Goal: Information Seeking & Learning: Learn about a topic

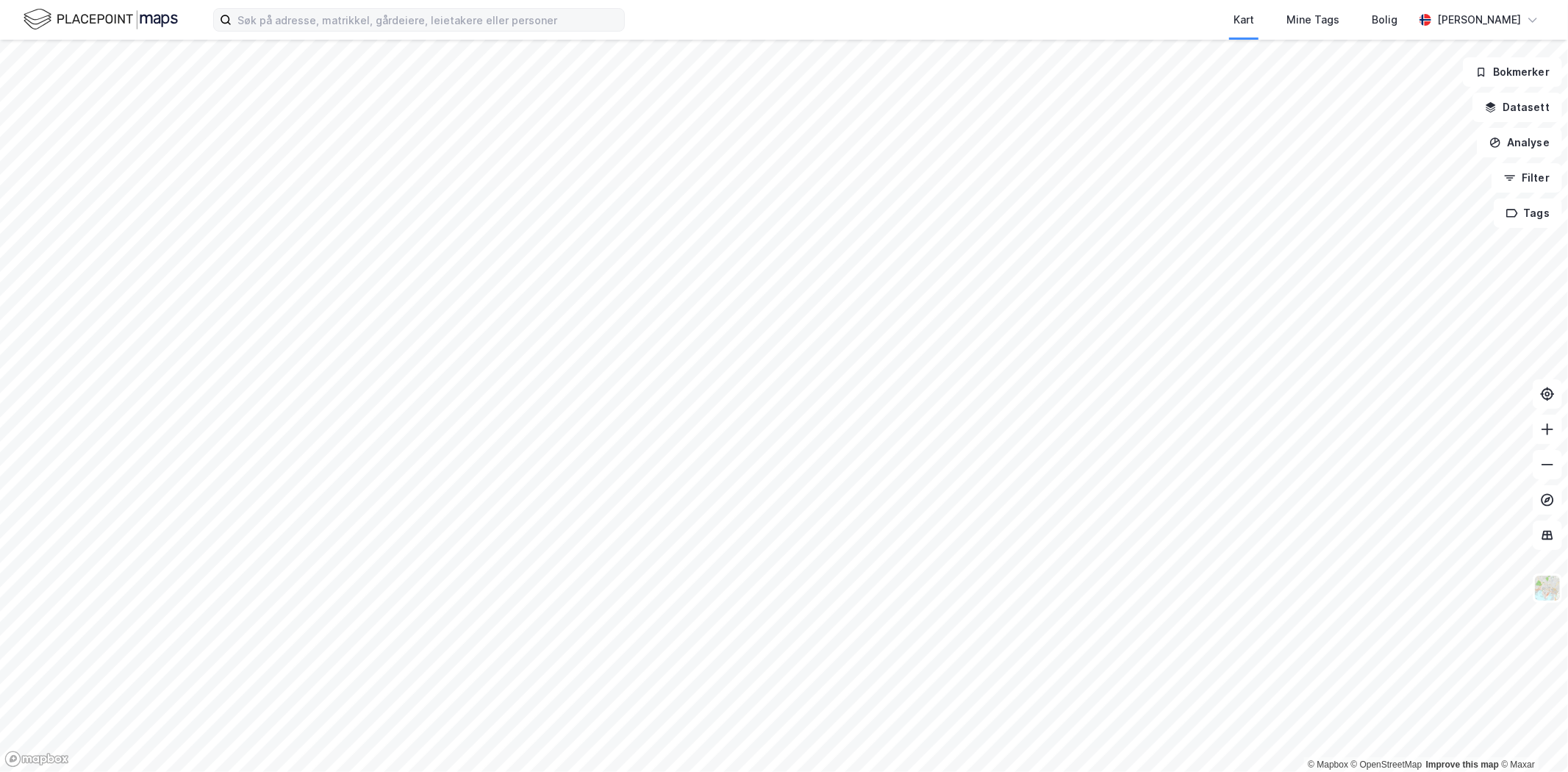
click at [326, 8] on label at bounding box center [419, 19] width 412 height 23
click at [326, 9] on input at bounding box center [428, 19] width 392 height 22
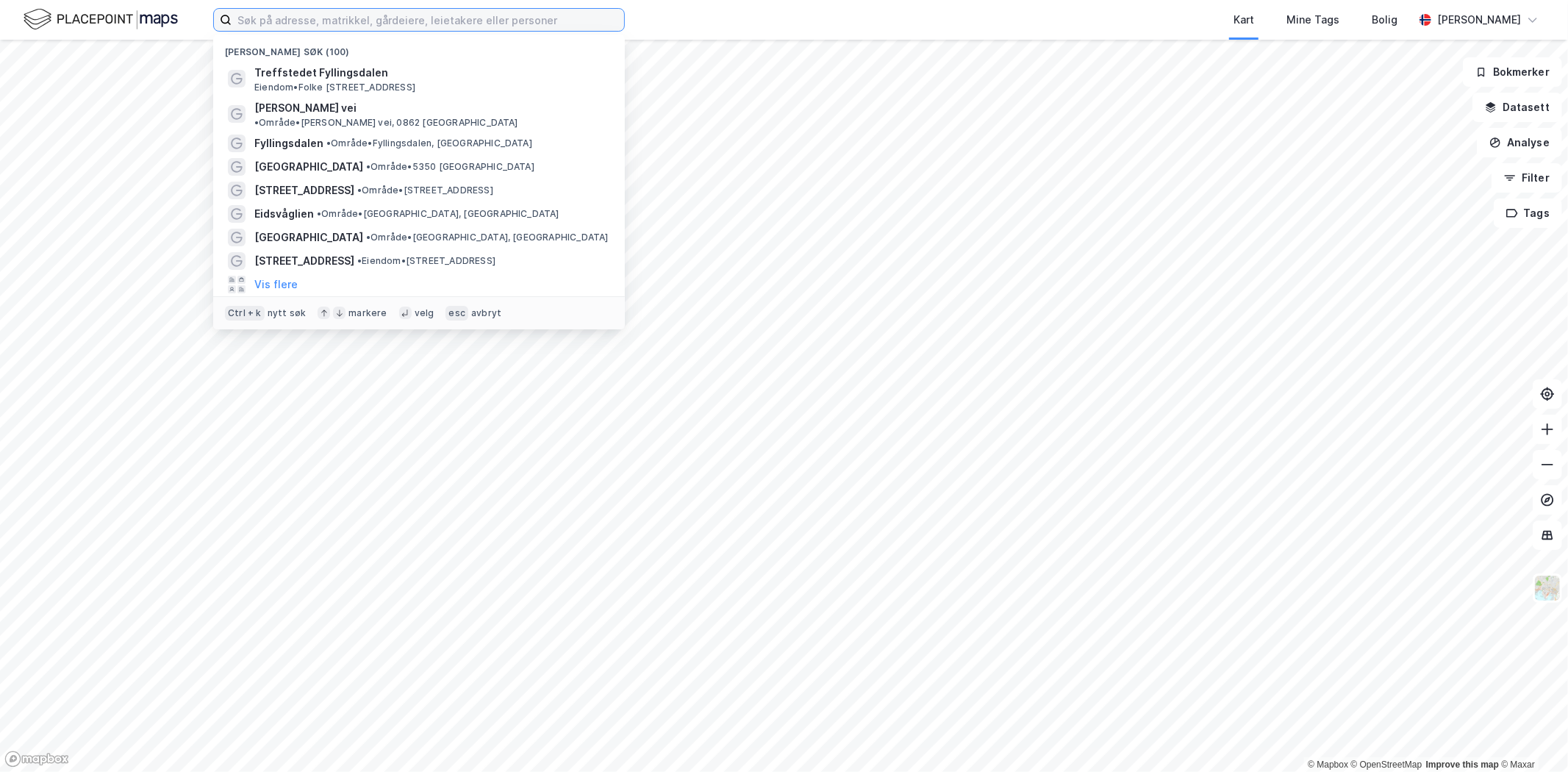
click at [325, 20] on input at bounding box center [428, 19] width 392 height 22
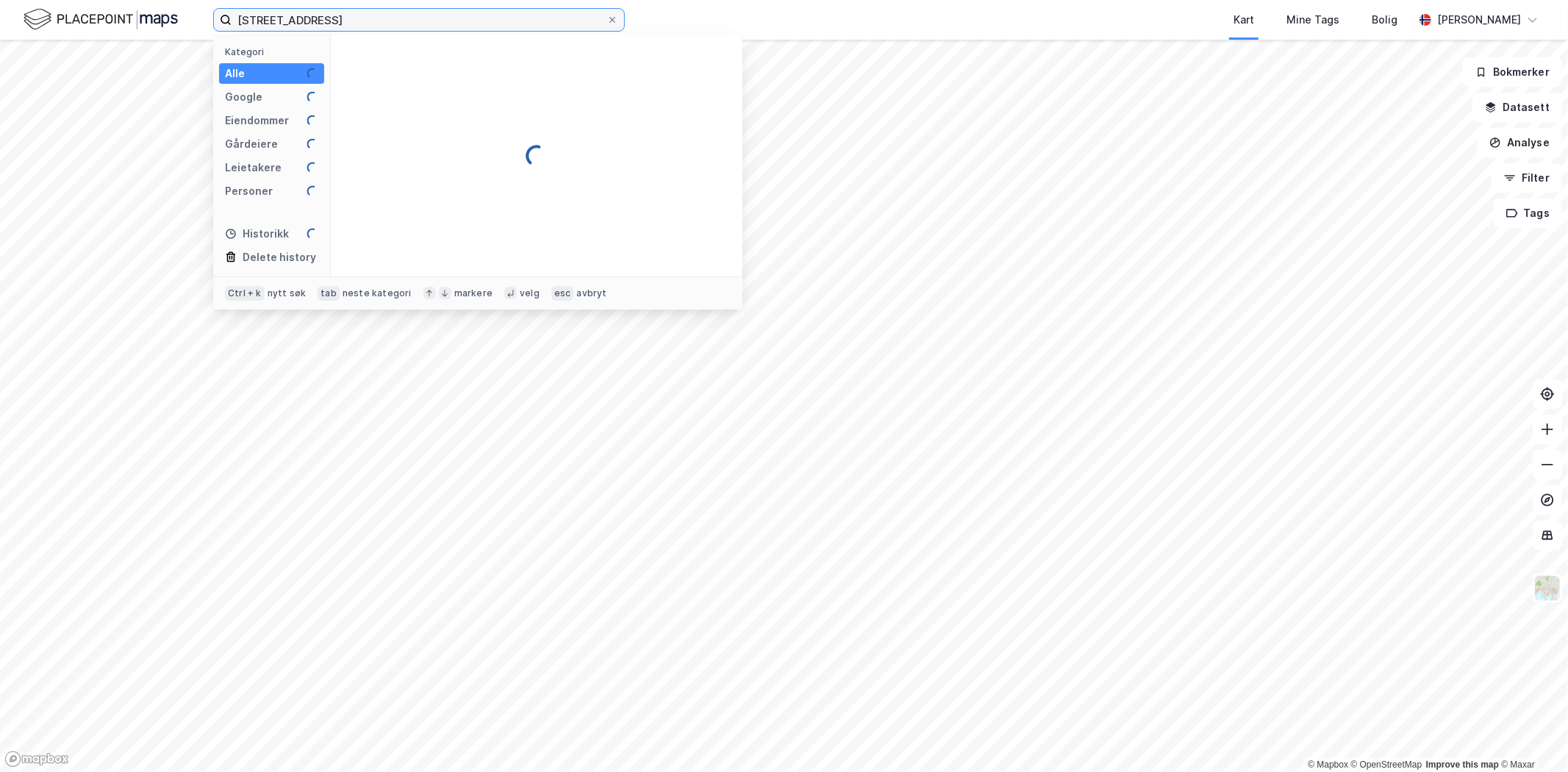
type input "[STREET_ADDRESS]"
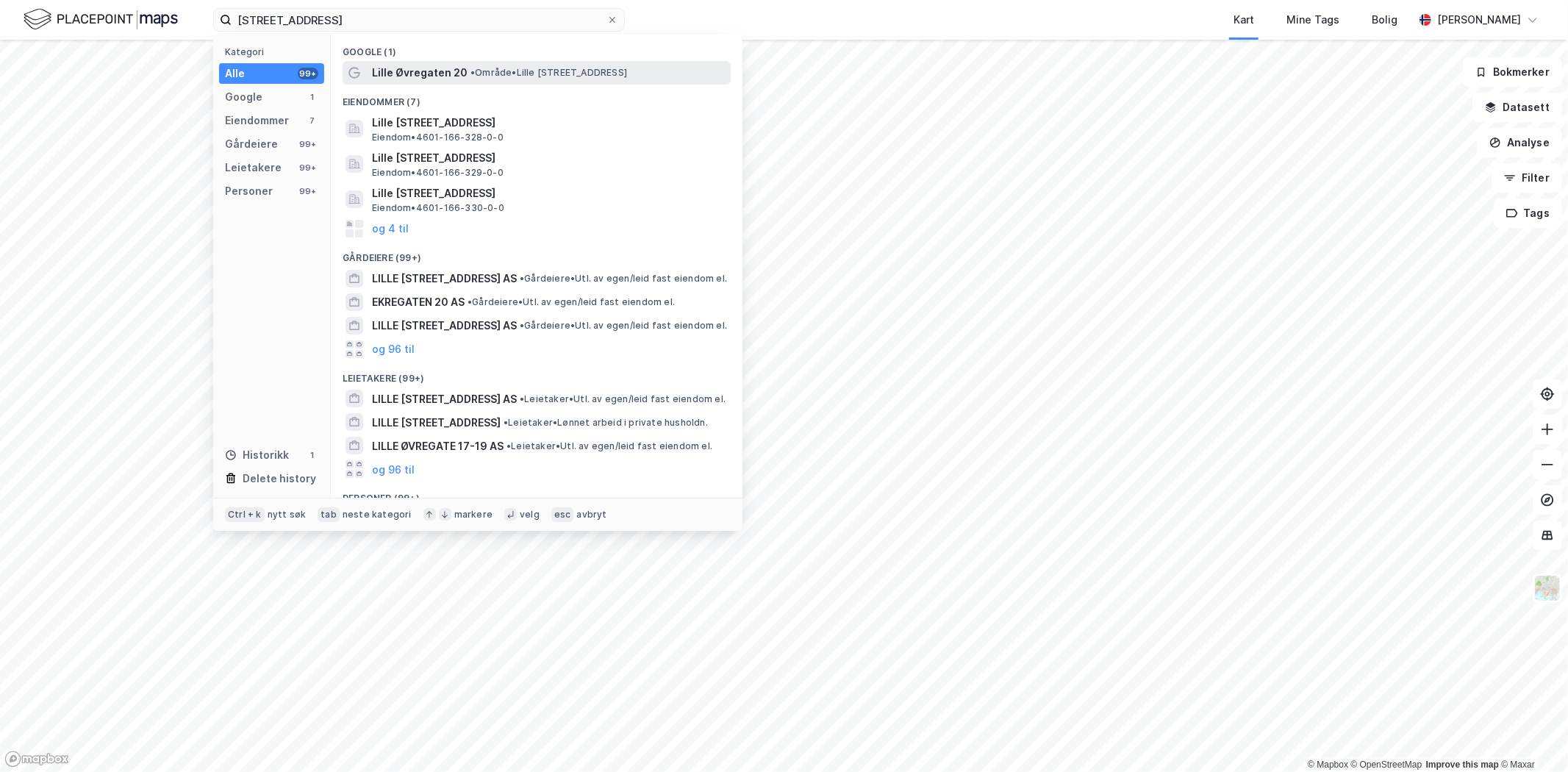
click at [444, 68] on span "Lille Øvregaten 20" at bounding box center [419, 73] width 96 height 17
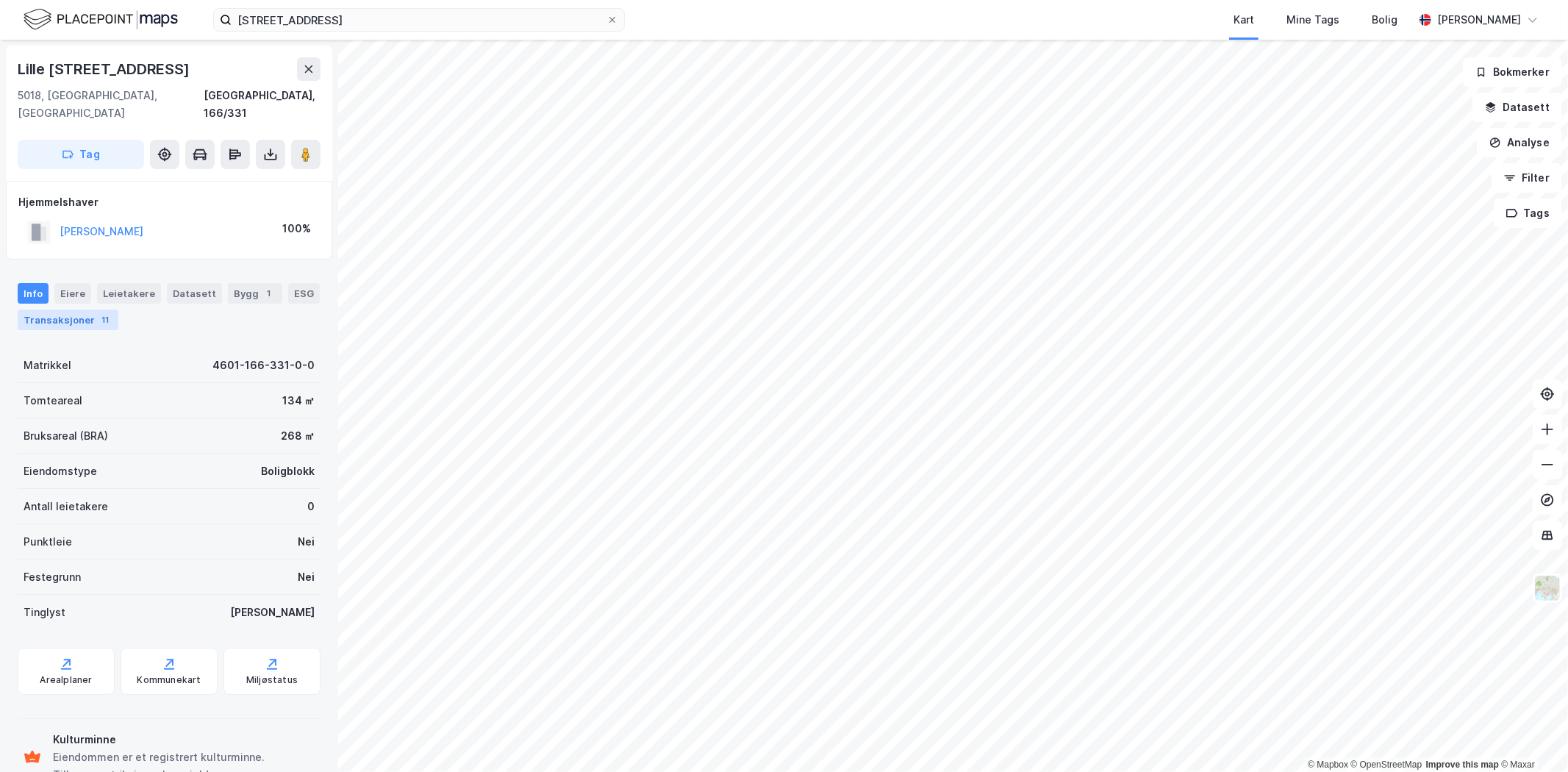
click at [81, 309] on div "Transaksjoner 11" at bounding box center [68, 320] width 101 height 21
